Goal: Information Seeking & Learning: Find specific fact

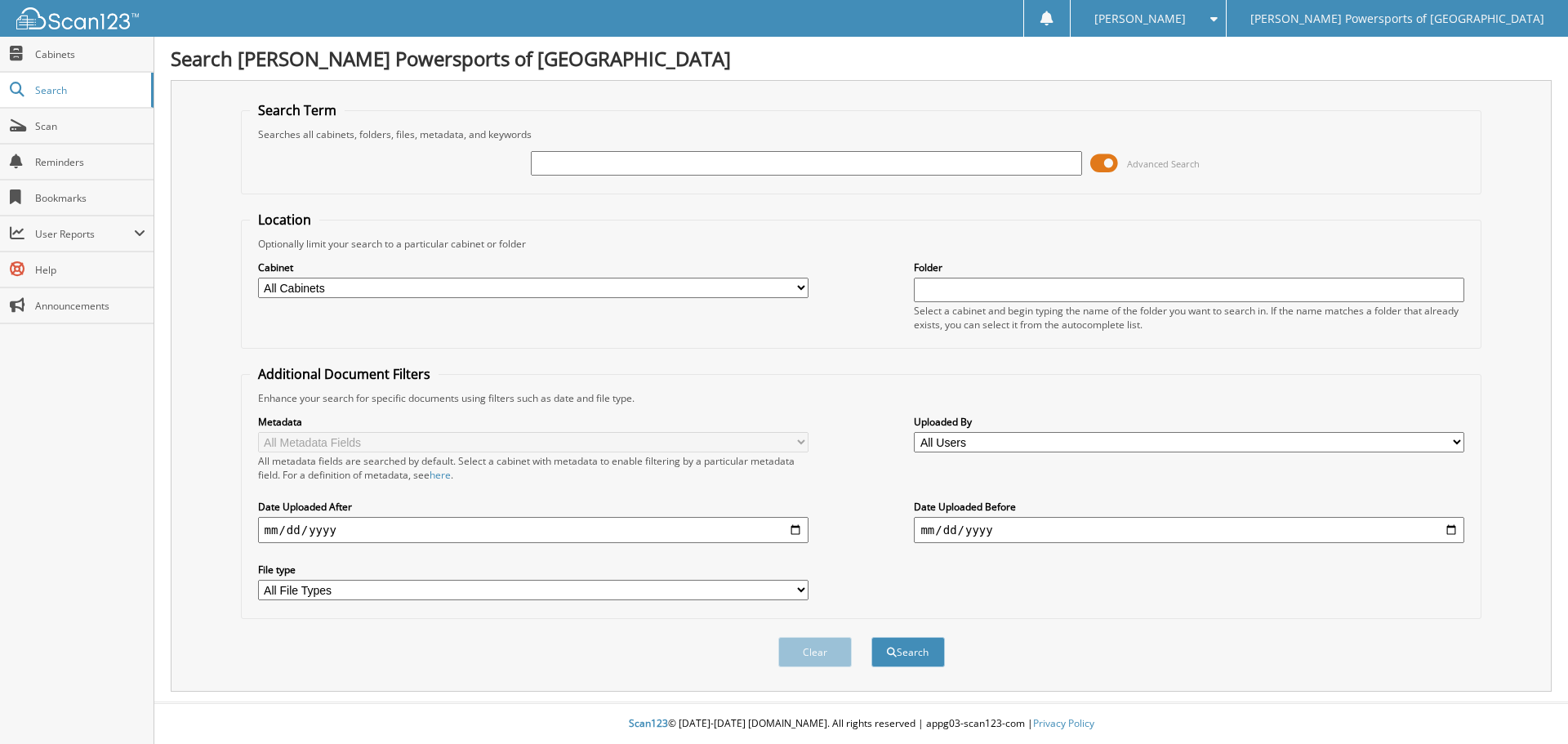
click at [708, 172] on input "text" at bounding box center [806, 163] width 550 height 25
type input "4008783"
click at [871, 637] on button "Search" at bounding box center [908, 652] width 74 height 30
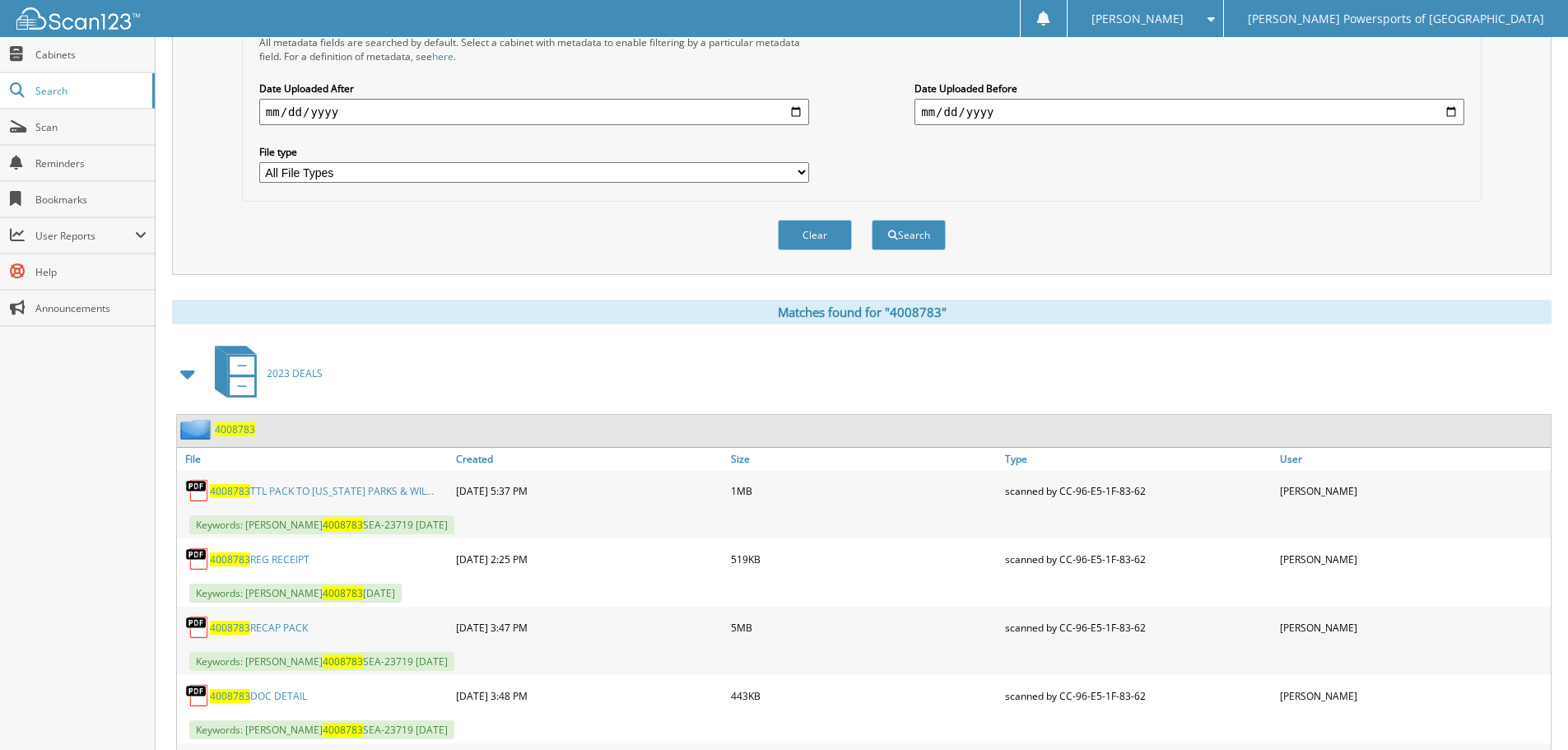
scroll to position [535, 0]
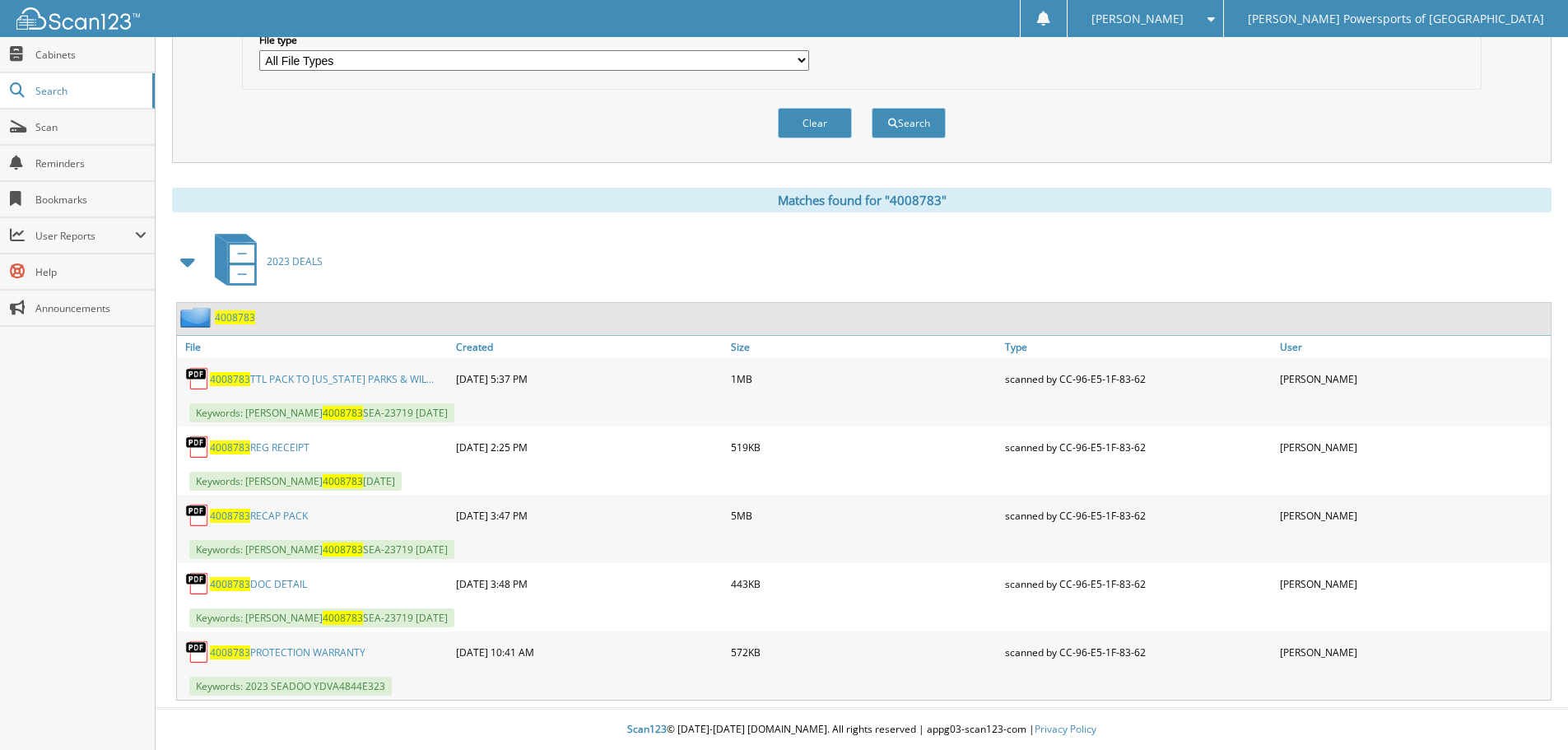
click at [286, 515] on link "4008783 RECAP PACK" at bounding box center [258, 515] width 98 height 14
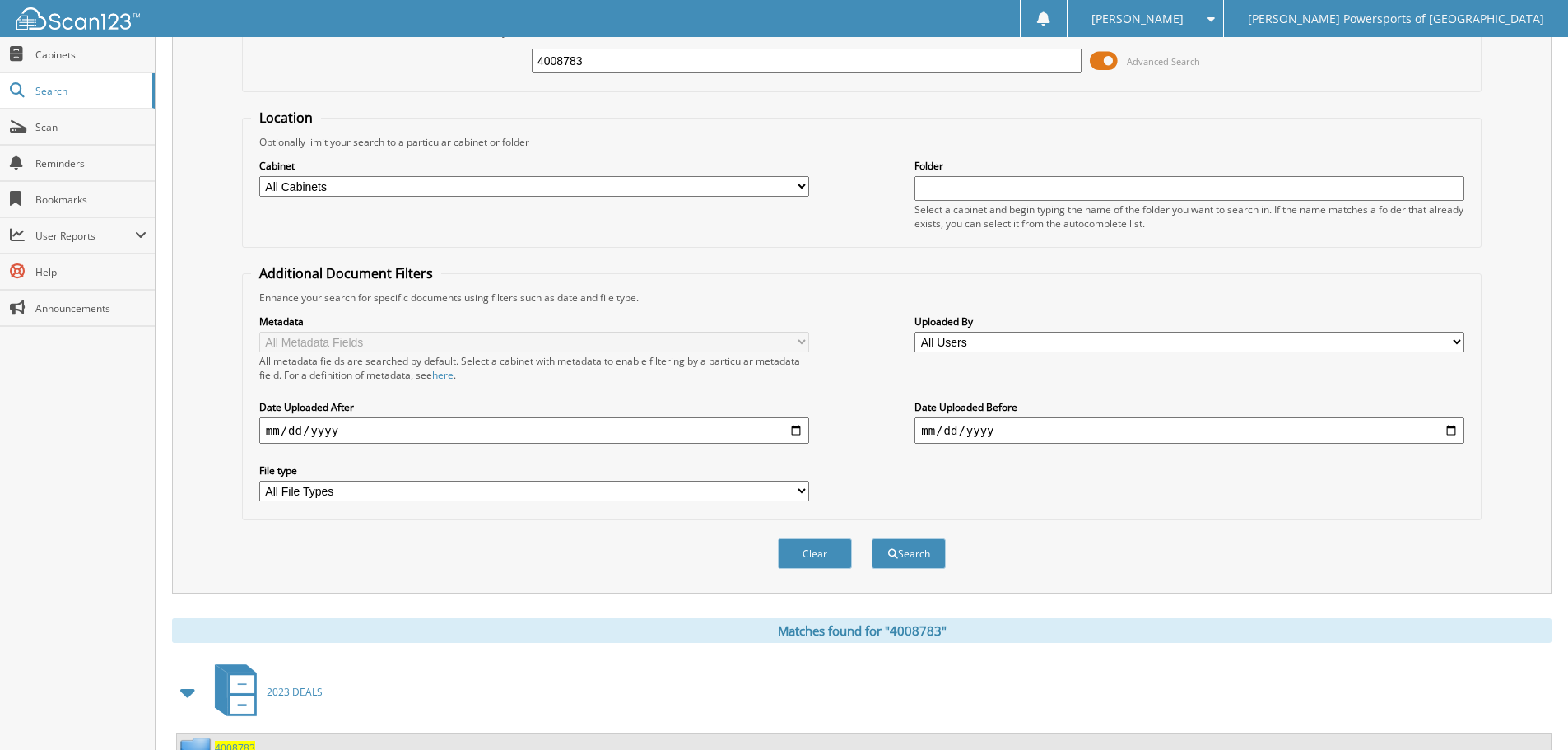
scroll to position [0, 0]
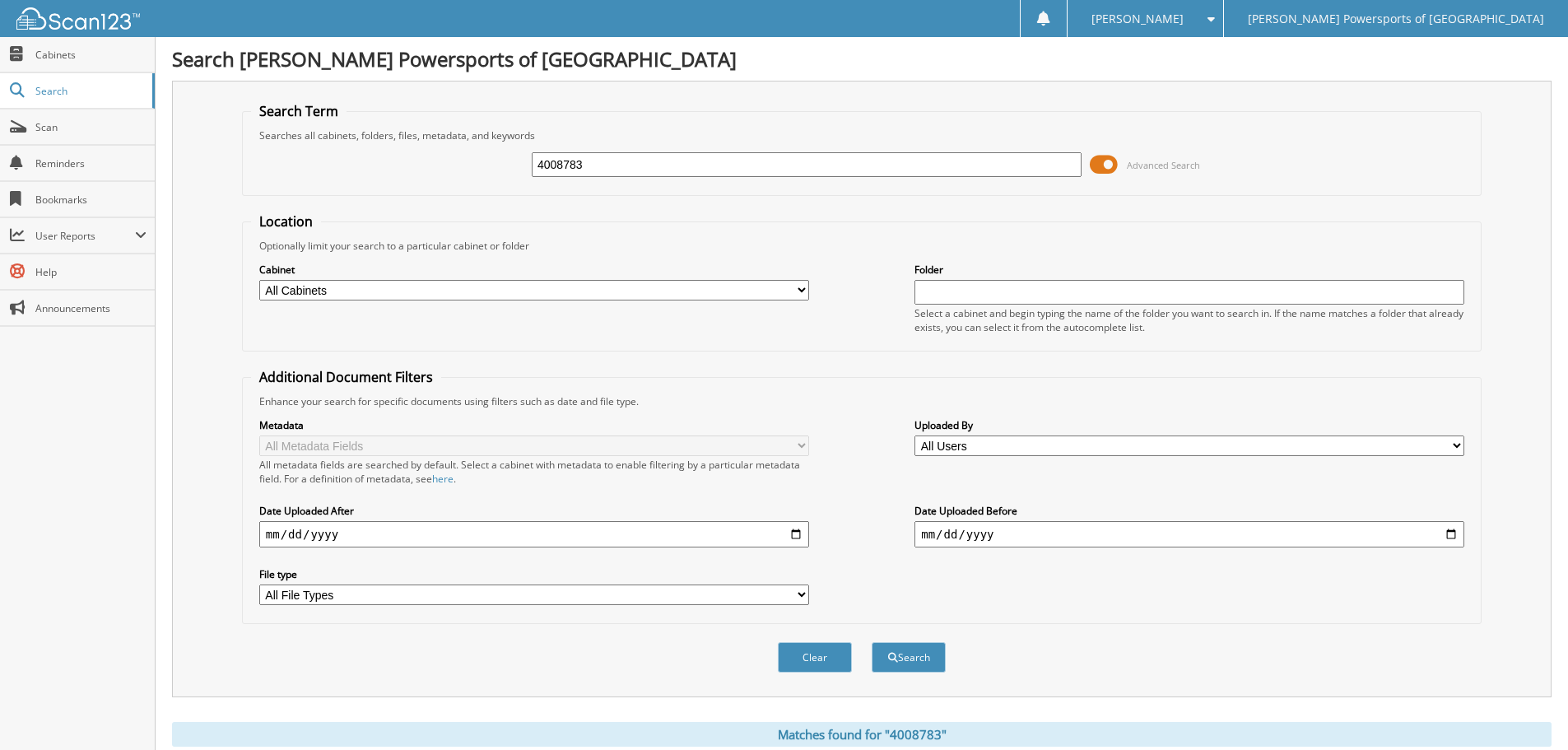
click at [612, 149] on div "4008783 Advanced Search" at bounding box center [862, 165] width 1222 height 44
click at [615, 165] on input "4008783" at bounding box center [807, 165] width 550 height 25
type input "[PERSON_NAME]"
click at [872, 642] on button "Search" at bounding box center [908, 657] width 74 height 30
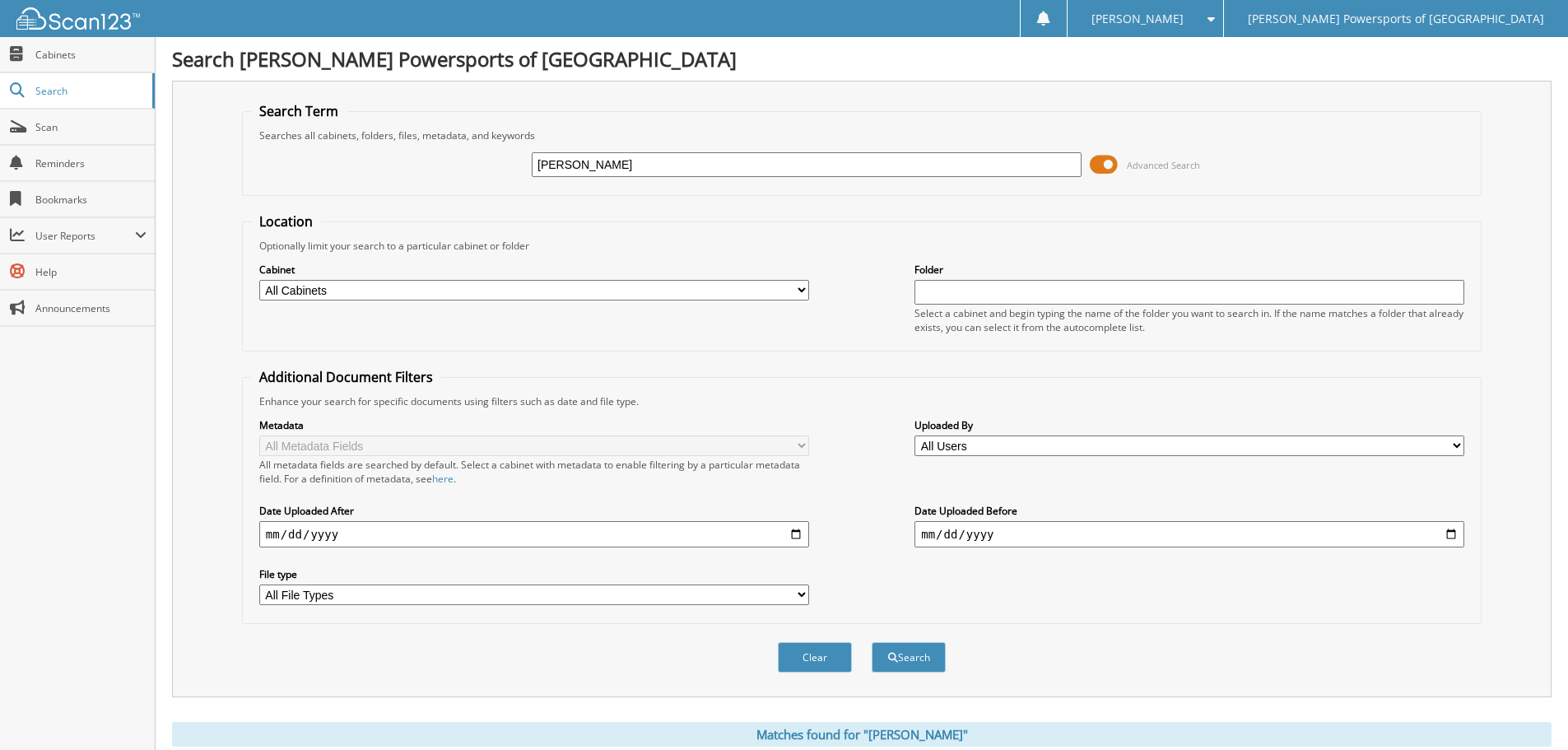
click at [612, 168] on input "[PERSON_NAME]" at bounding box center [807, 165] width 550 height 25
click at [872, 642] on button "Search" at bounding box center [908, 657] width 74 height 30
type input "[PERSON_NAME]]"
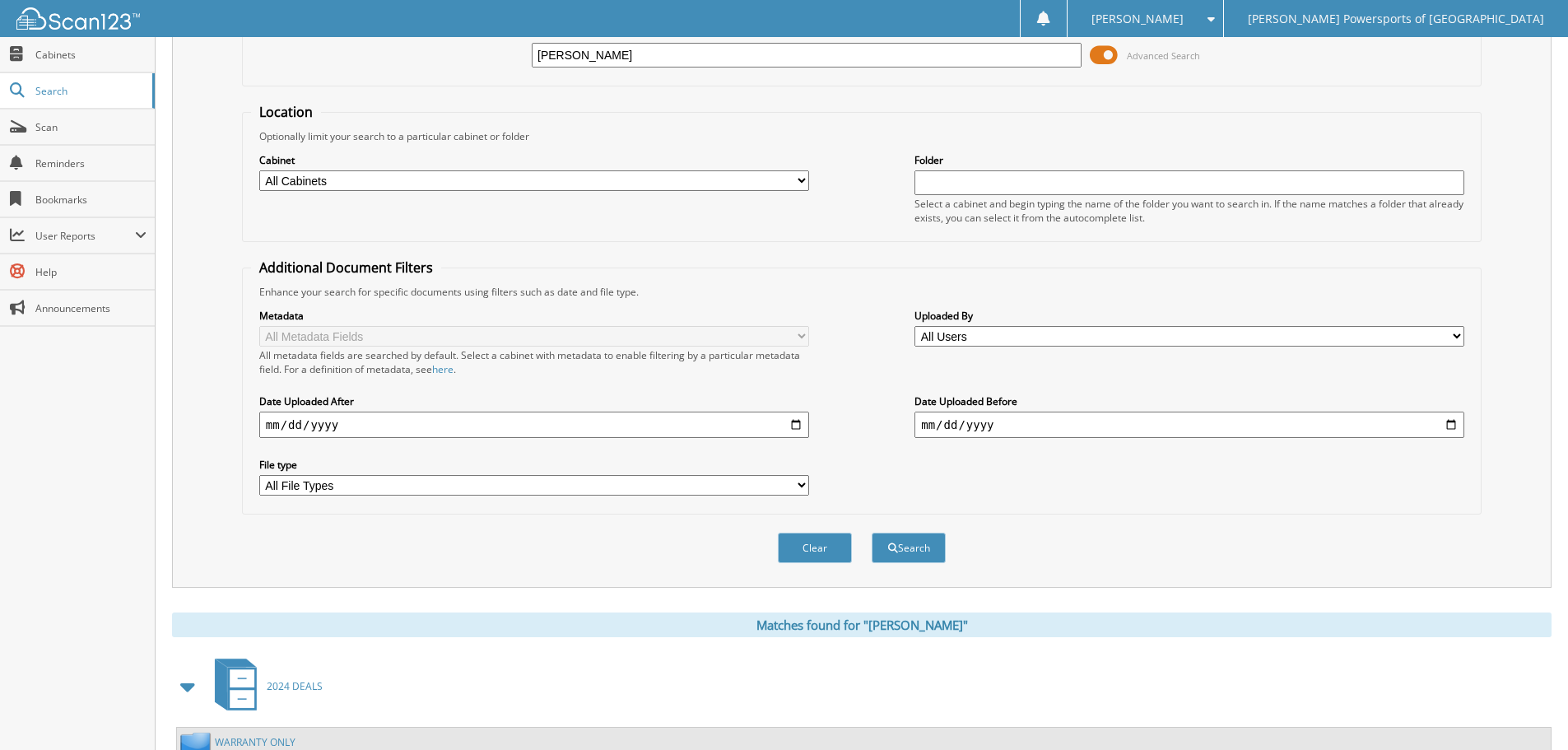
scroll to position [261, 0]
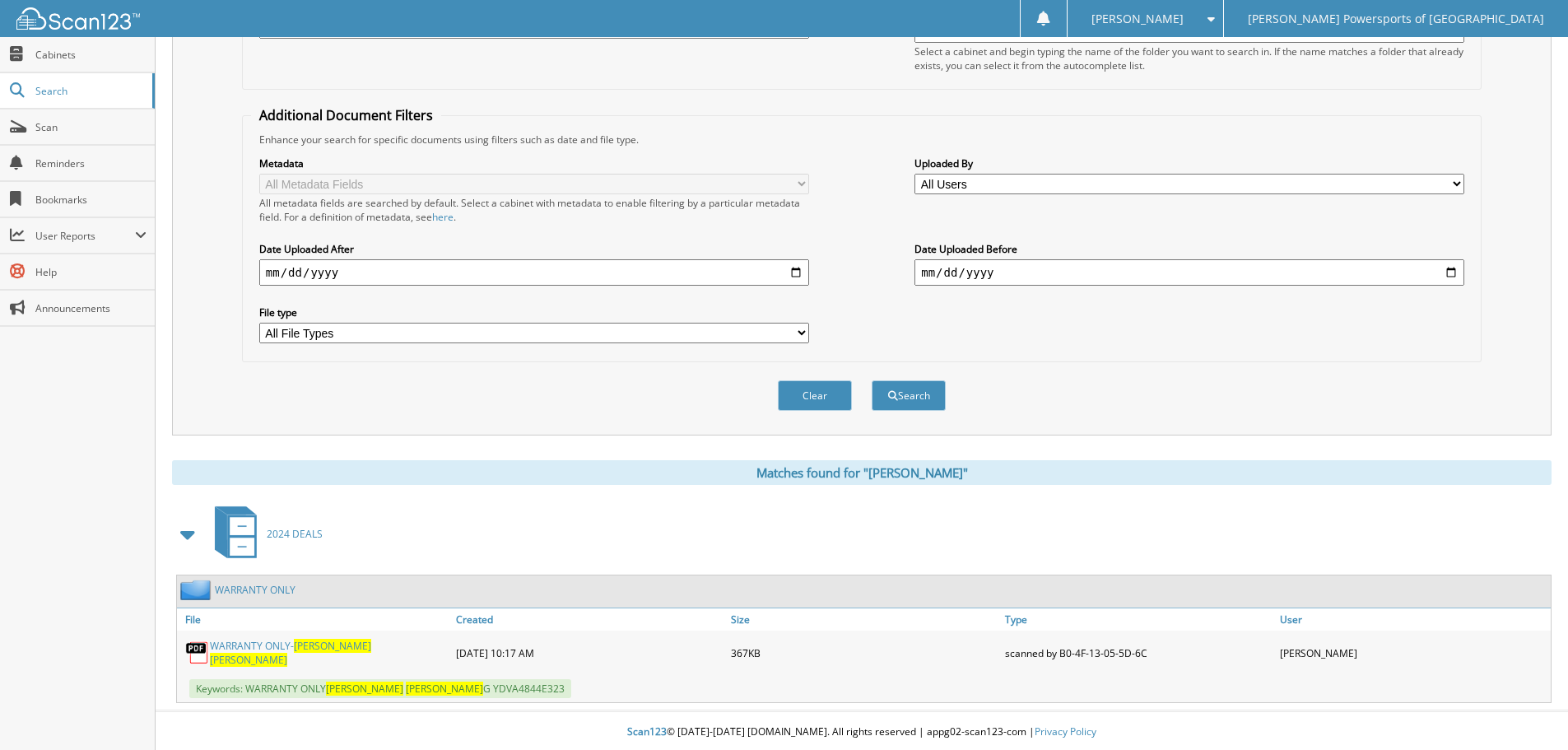
click at [287, 653] on span "HARDIN" at bounding box center [248, 660] width 78 height 14
